Goal: Information Seeking & Learning: Learn about a topic

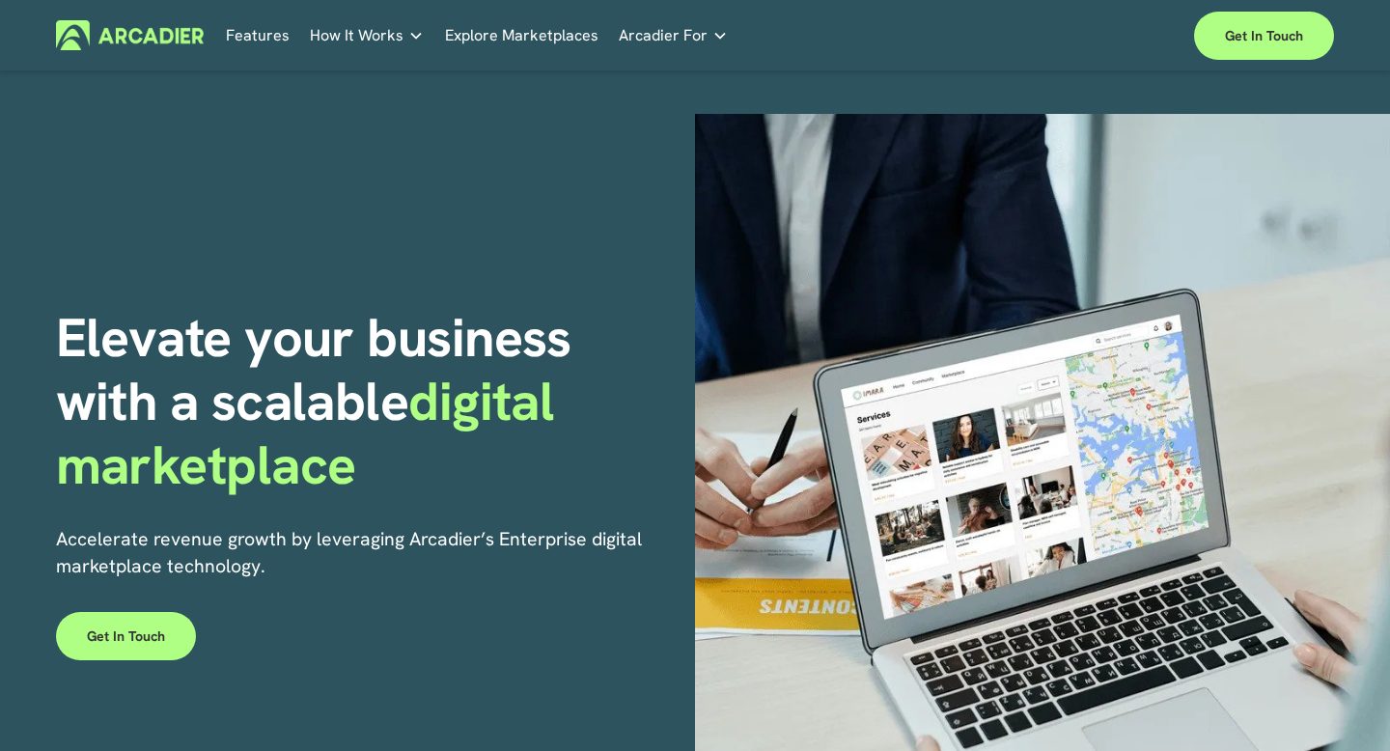
click at [165, 42] on img at bounding box center [130, 35] width 148 height 30
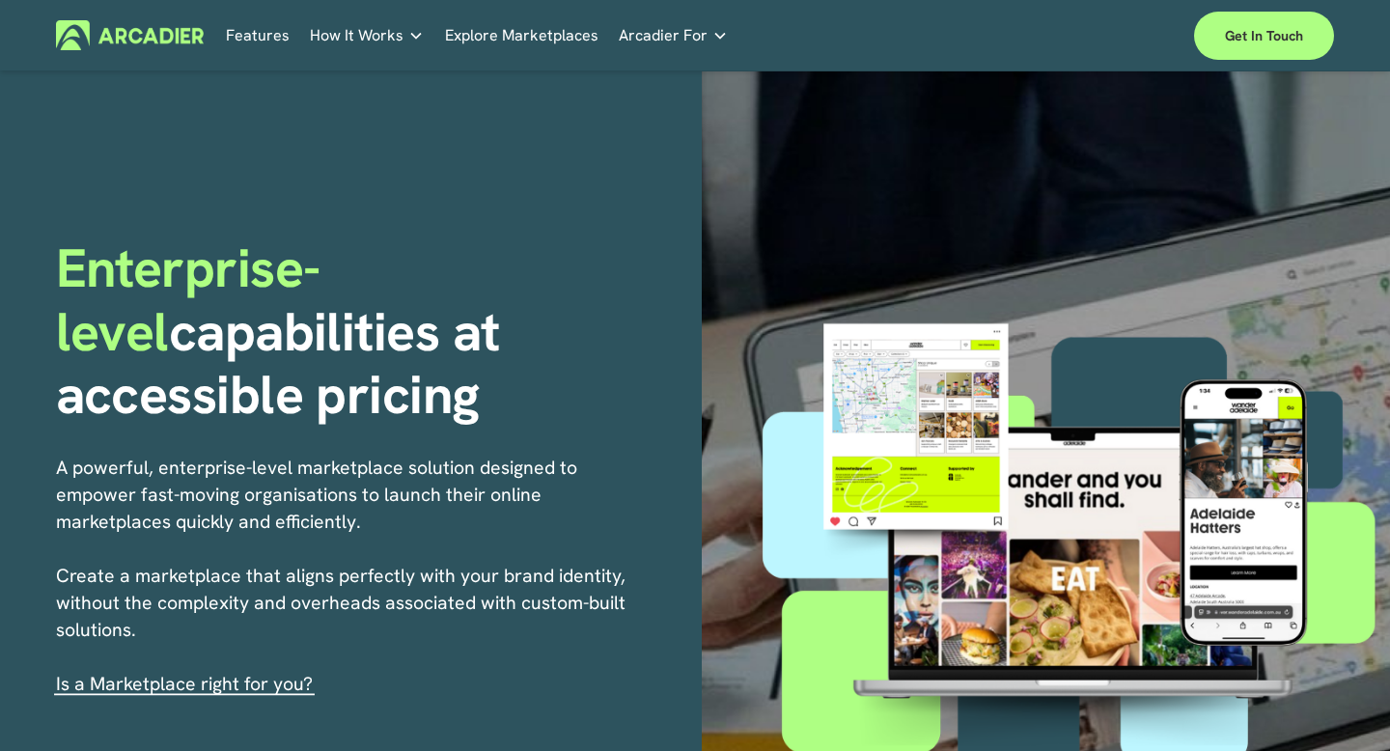
click at [398, 42] on span "How It Works" at bounding box center [357, 35] width 94 height 27
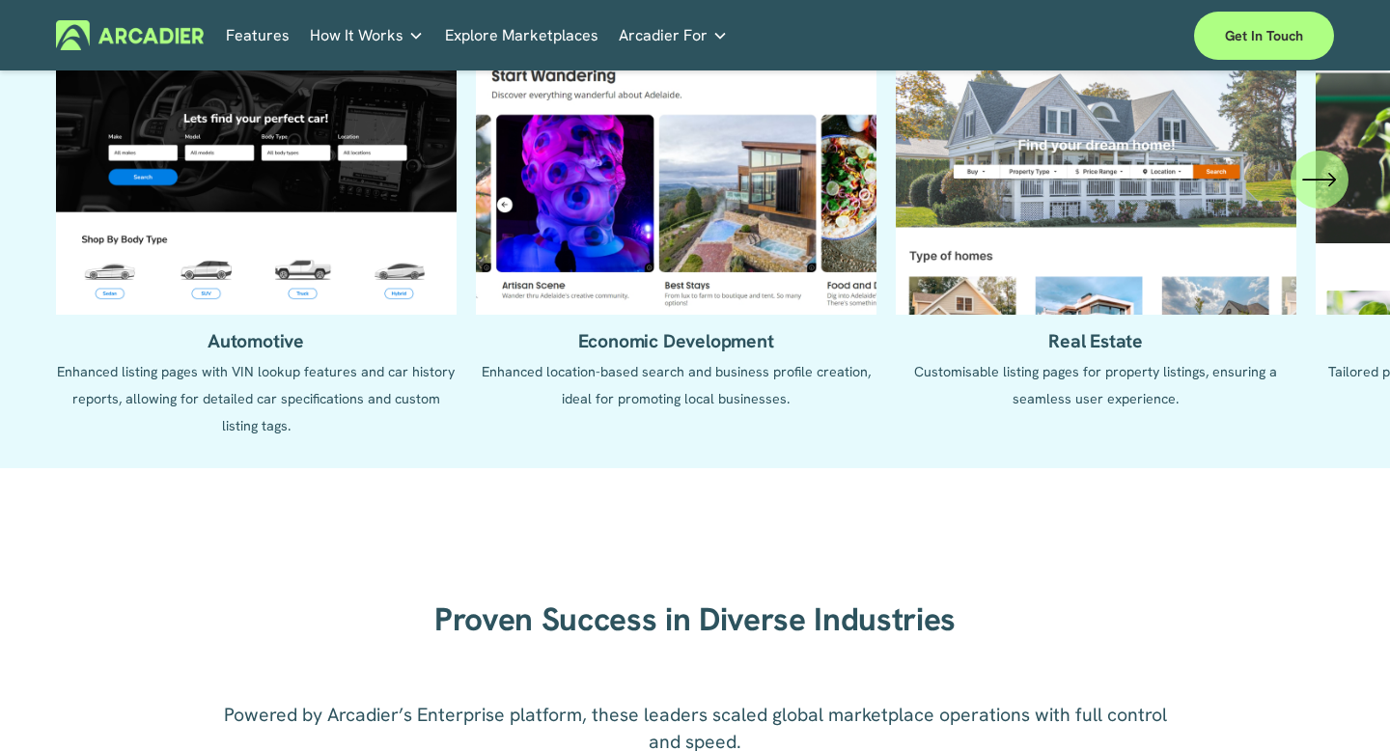
scroll to position [1958, 0]
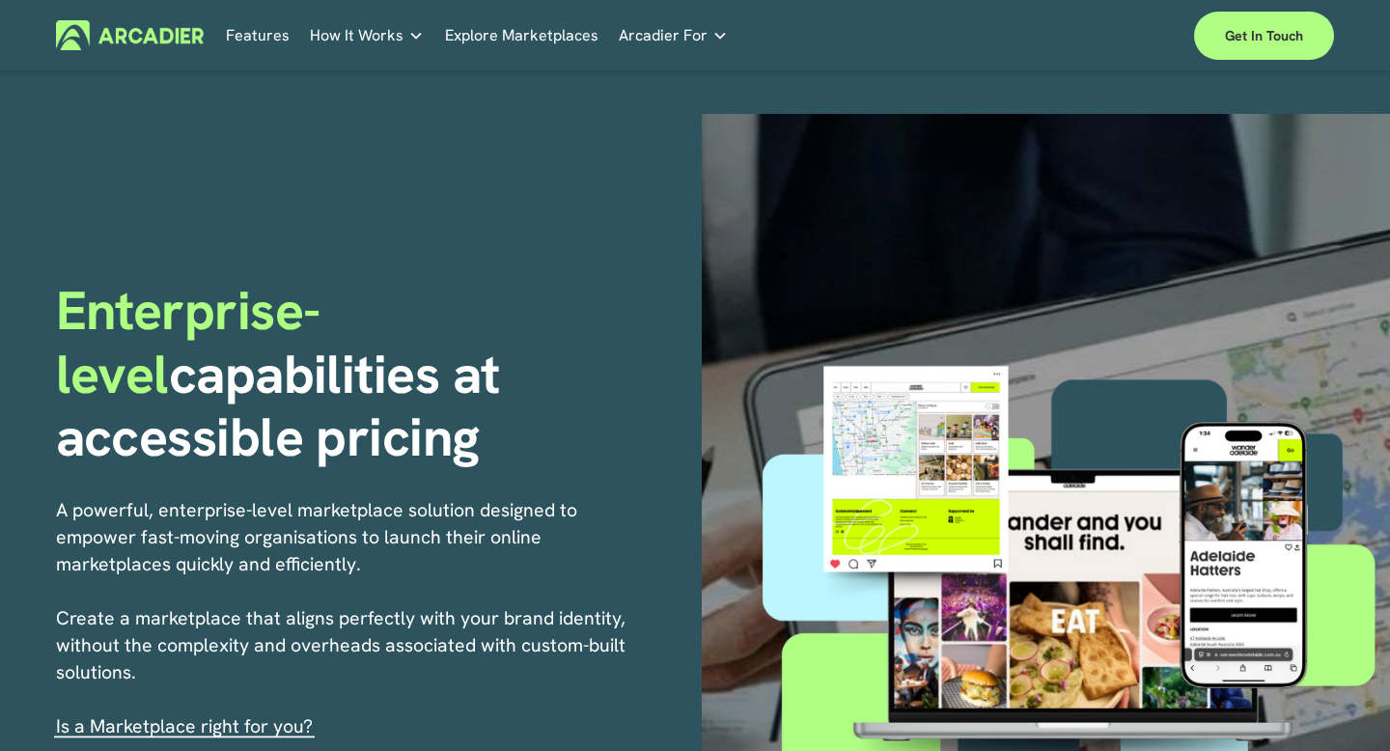
click at [0, 0] on p "No in-house development team? No problem. Use one of our partners." at bounding box center [0, 0] width 0 height 0
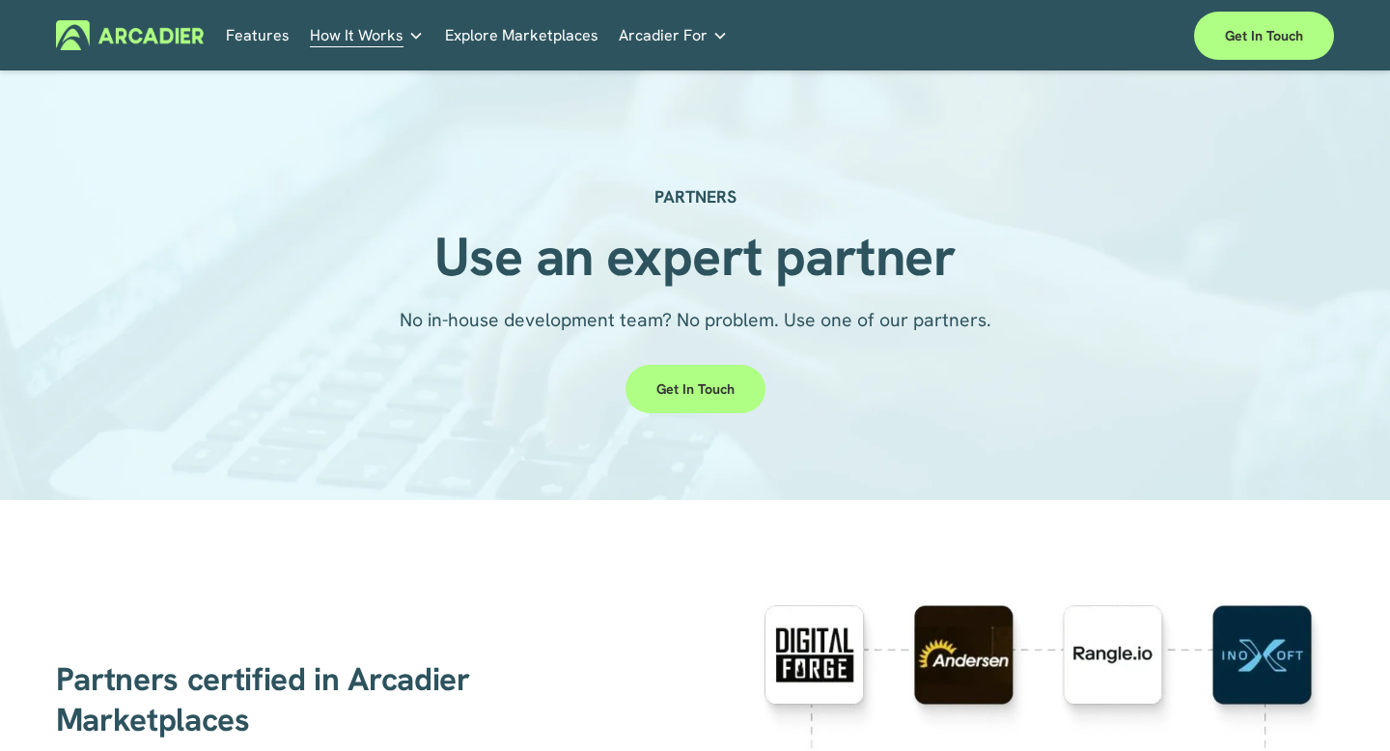
click at [246, 37] on link "Features" at bounding box center [258, 35] width 64 height 30
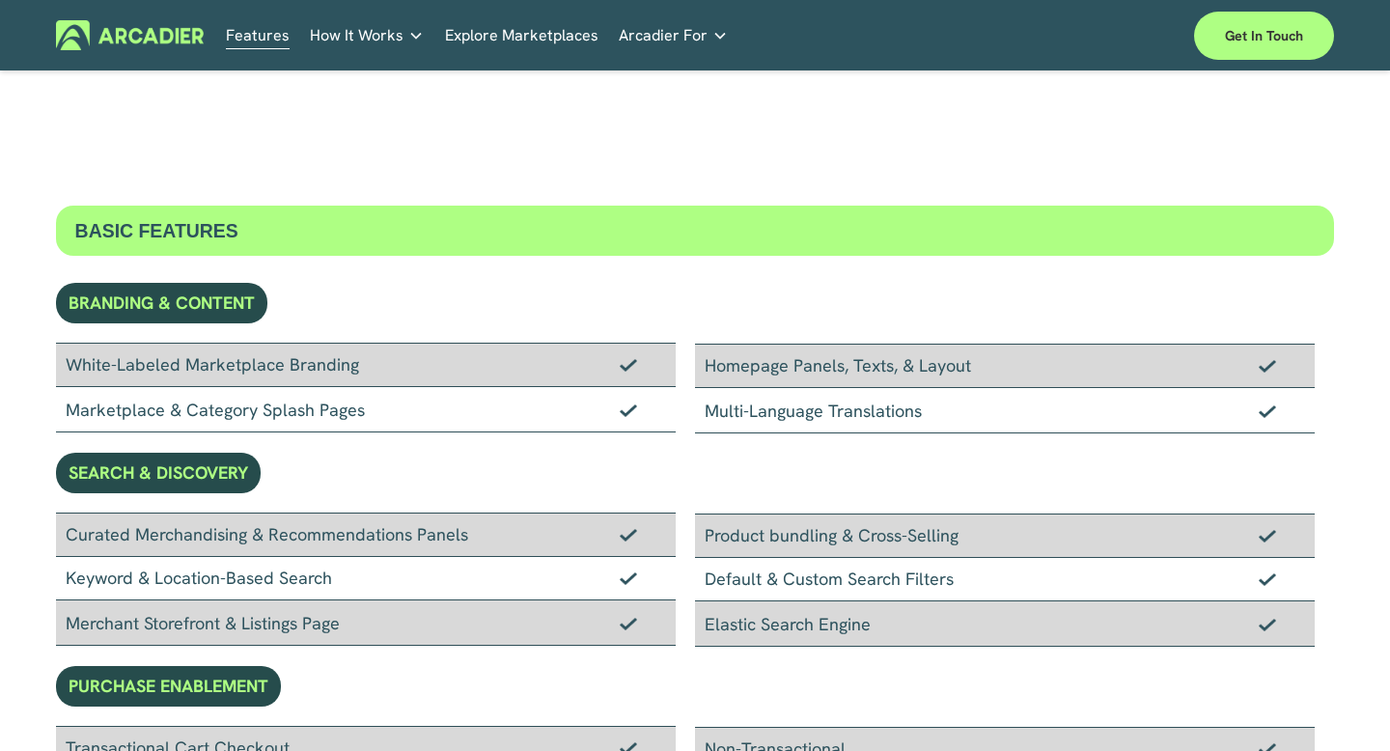
click at [134, 39] on img at bounding box center [130, 35] width 148 height 30
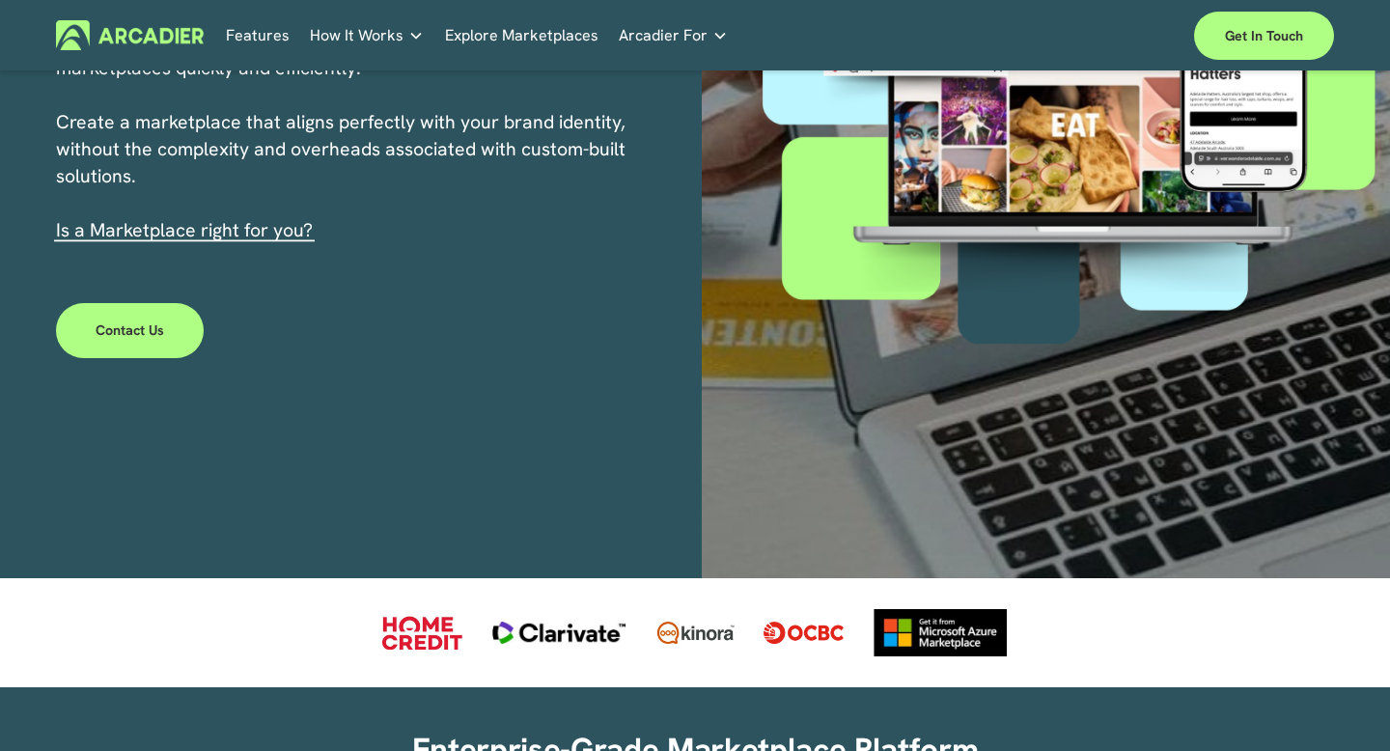
scroll to position [459, 0]
